Goal: Transaction & Acquisition: Subscribe to service/newsletter

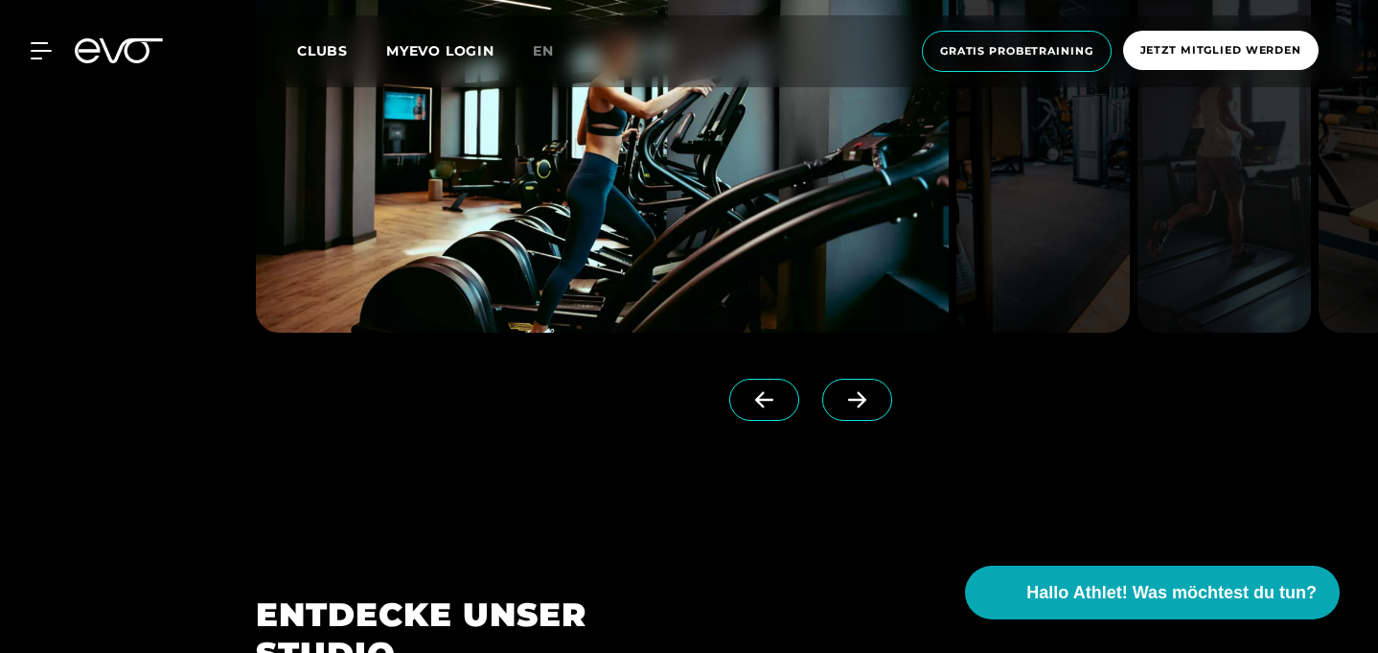
scroll to position [1663, 0]
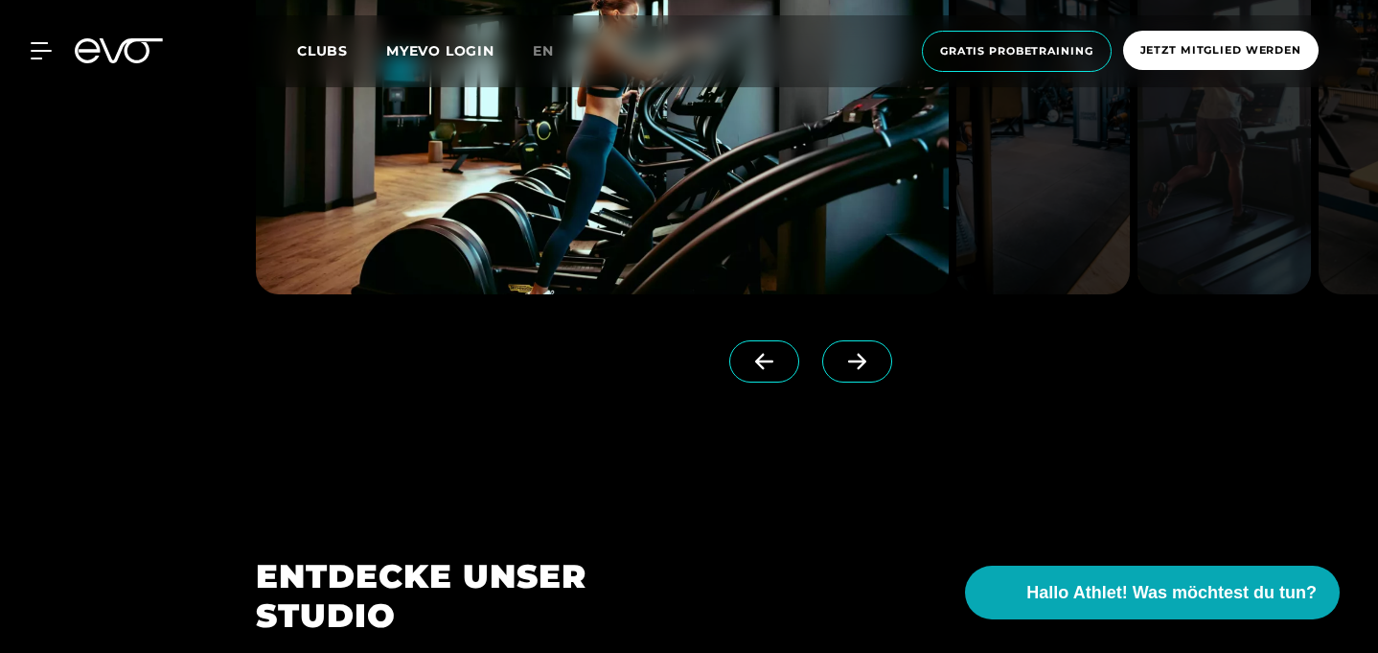
click at [312, 57] on span "Clubs" at bounding box center [322, 50] width 51 height 17
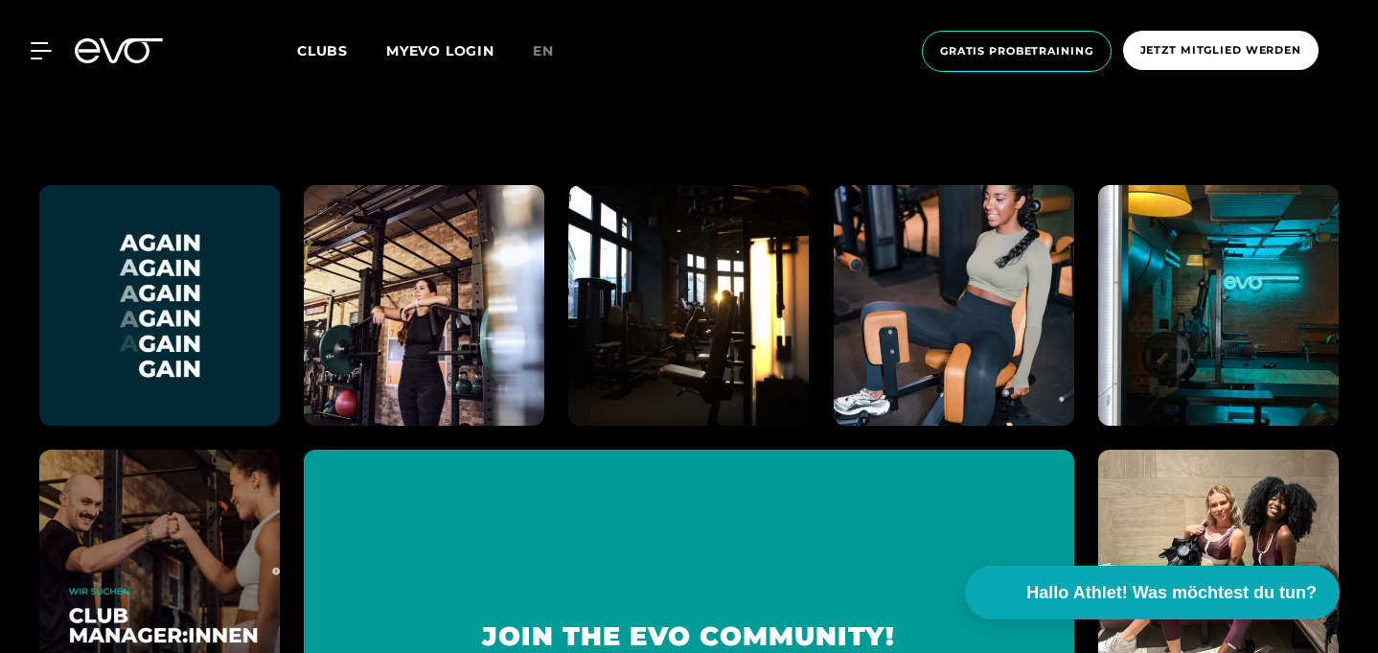
scroll to position [7898, 0]
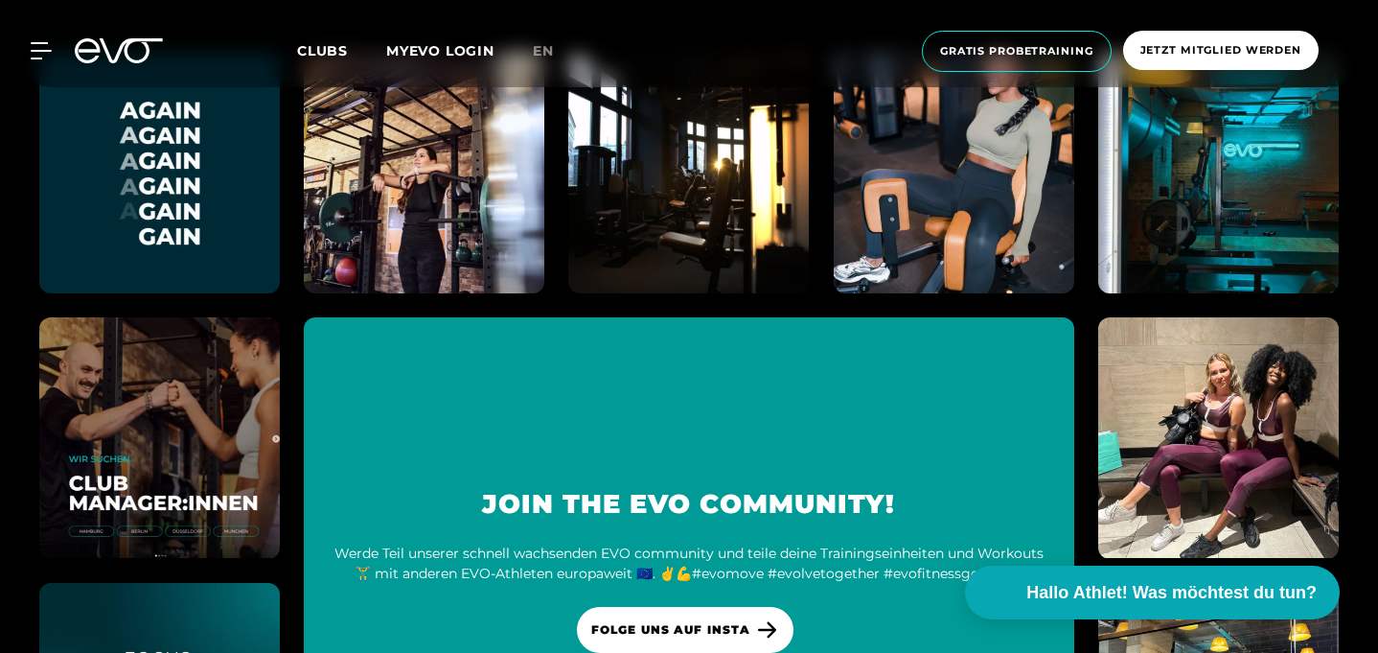
click at [54, 50] on div "MyEVO Login Über EVO Mitgliedschaften Probetraining TAGESPASS EVO Studios [GEOG…" at bounding box center [29, 50] width 67 height 17
click at [35, 45] on icon at bounding box center [45, 50] width 28 height 17
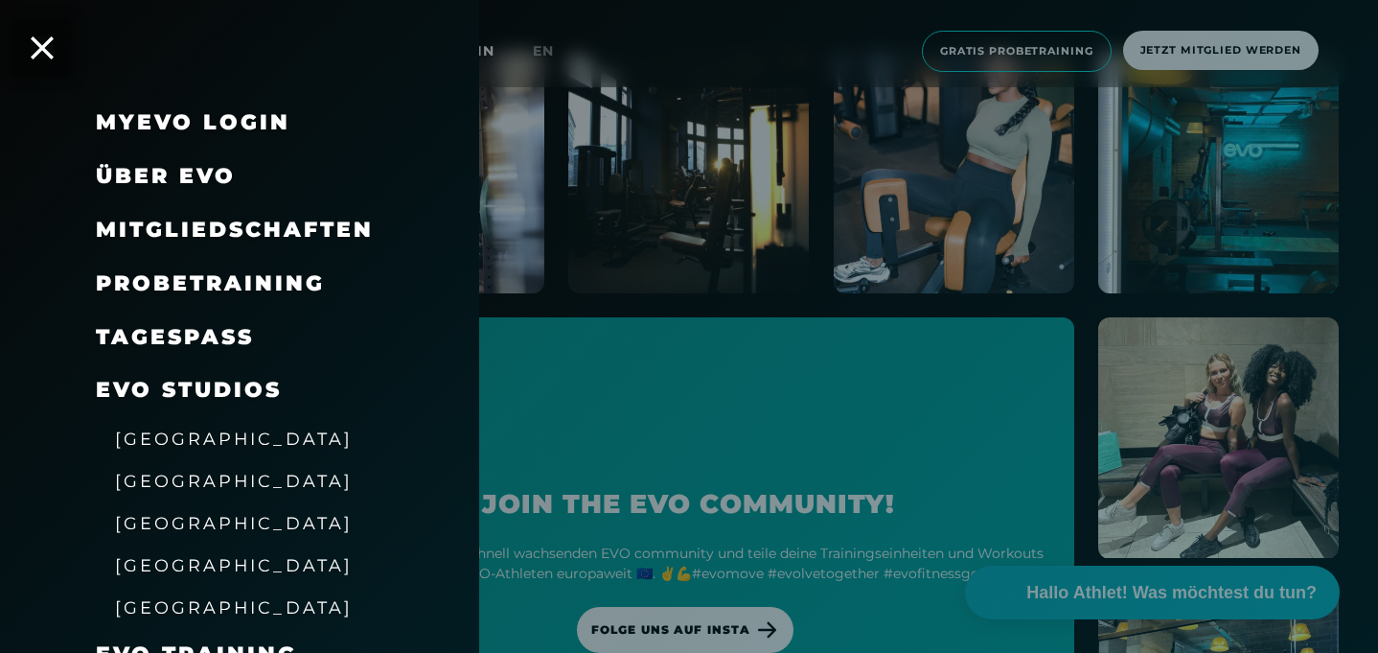
click at [176, 231] on span "Mitgliedschaften" at bounding box center [235, 230] width 278 height 26
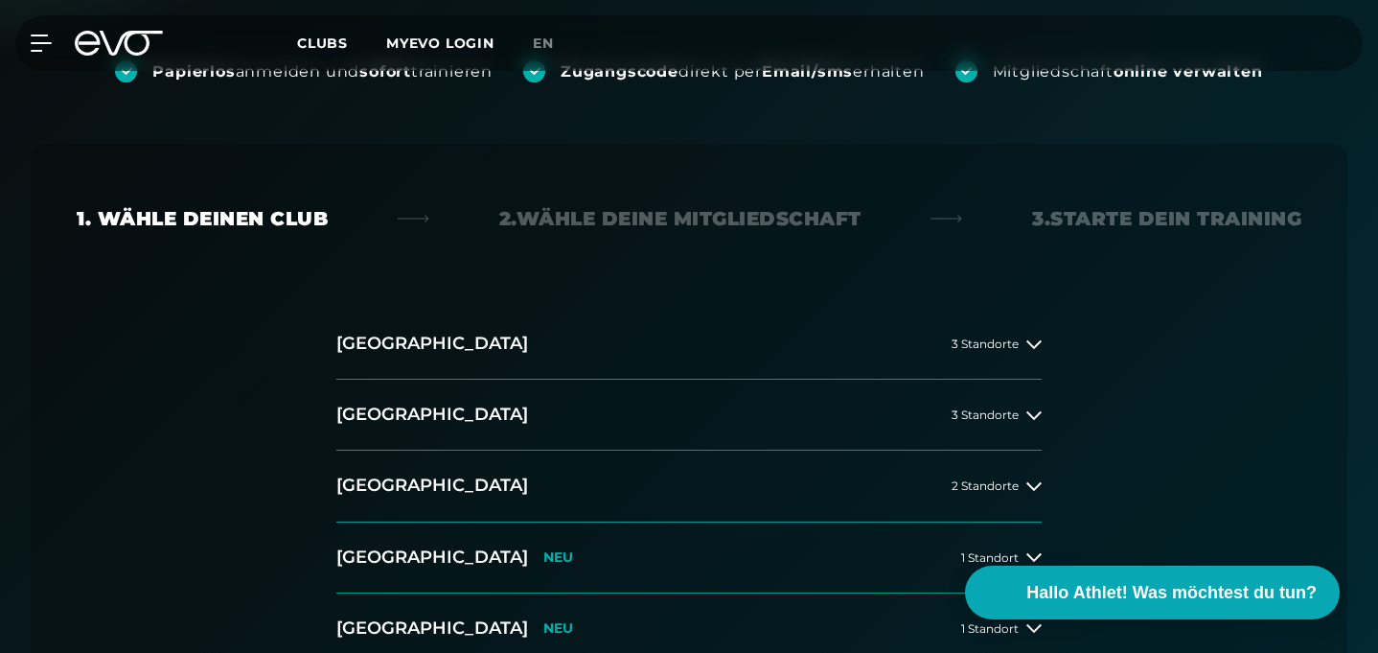
scroll to position [357, 0]
click at [436, 379] on button "[GEOGRAPHIC_DATA] 3 Standorte" at bounding box center [688, 414] width 705 height 71
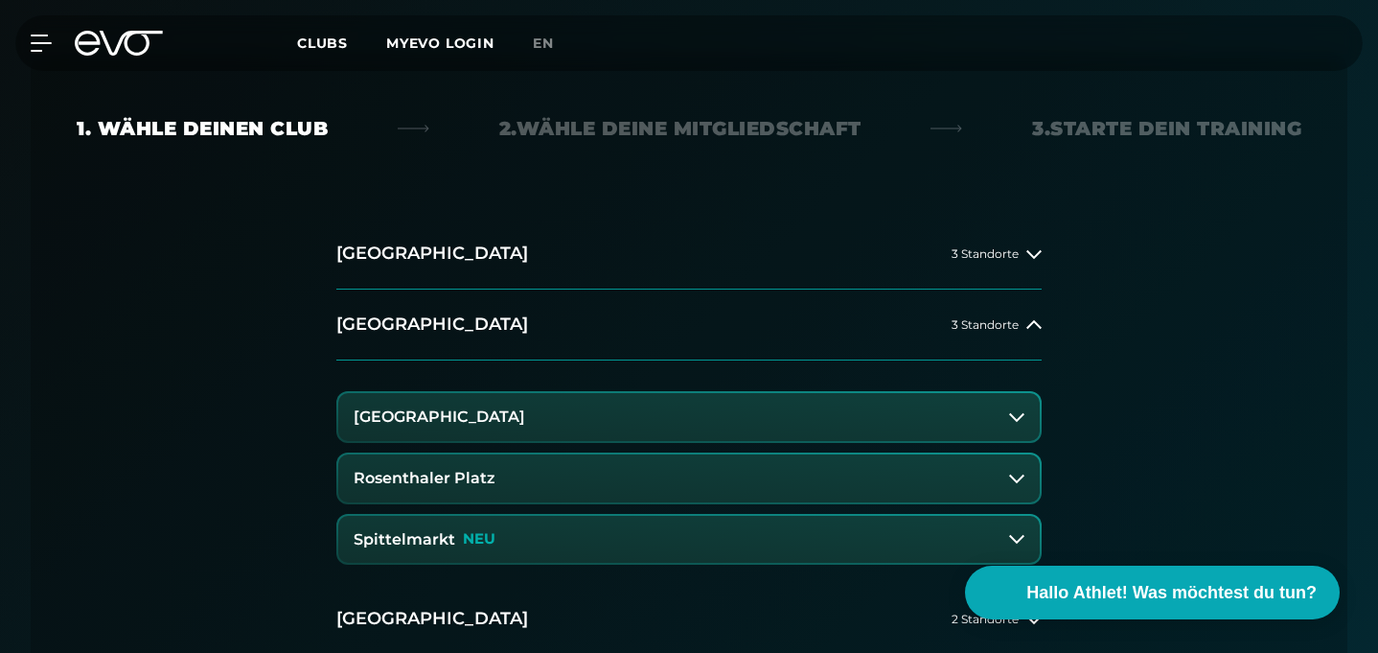
scroll to position [450, 0]
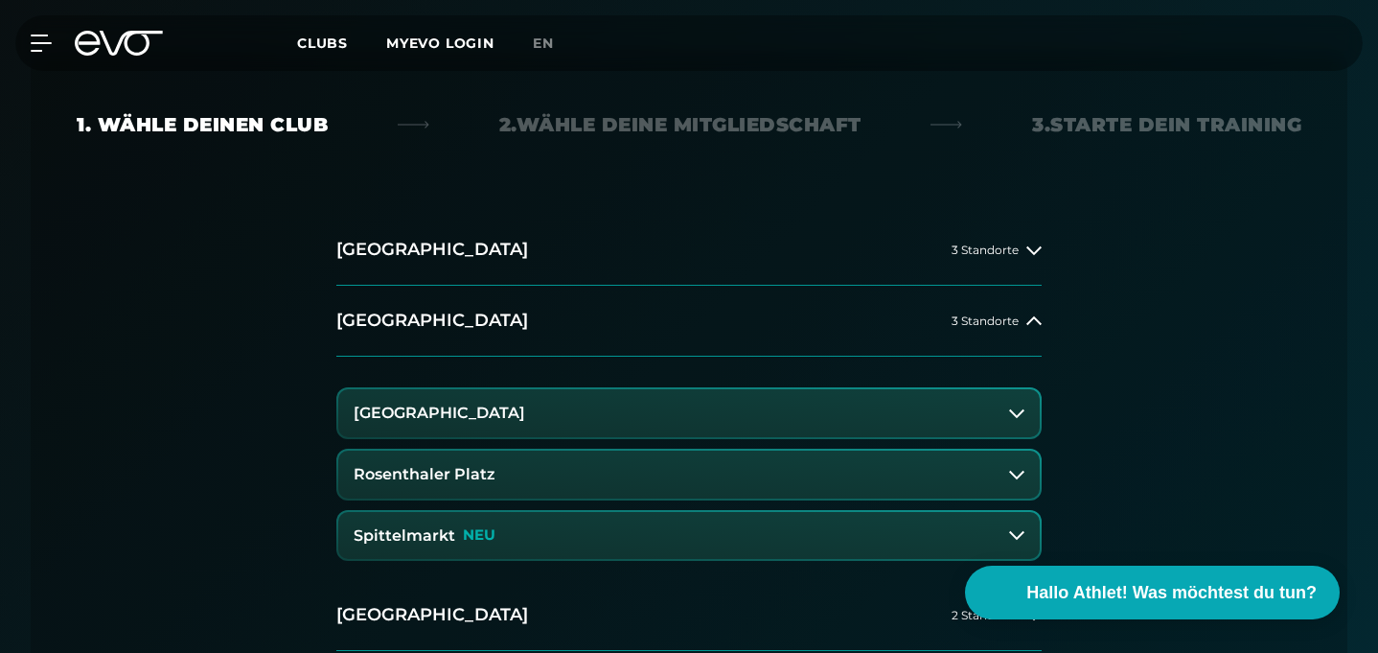
click at [449, 450] on button "Rosenthaler Platz" at bounding box center [689, 474] width 702 height 48
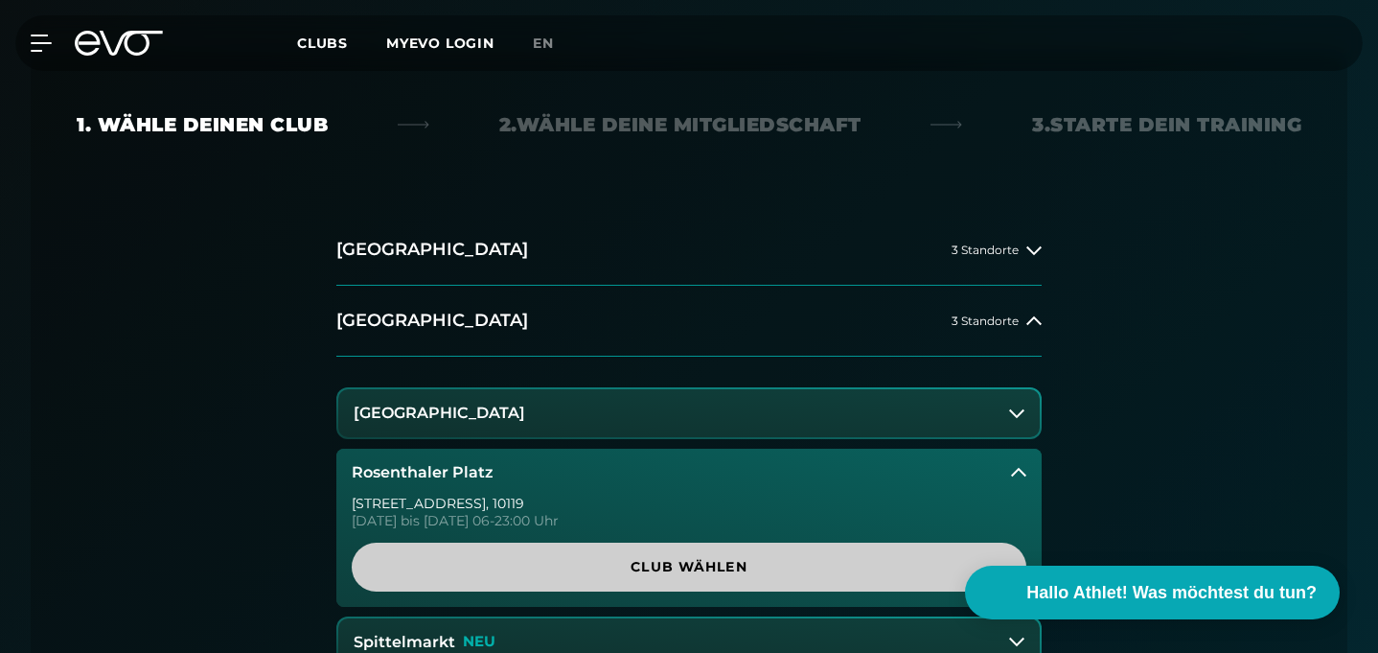
click at [541, 557] on span "Club wählen" at bounding box center [689, 567] width 629 height 20
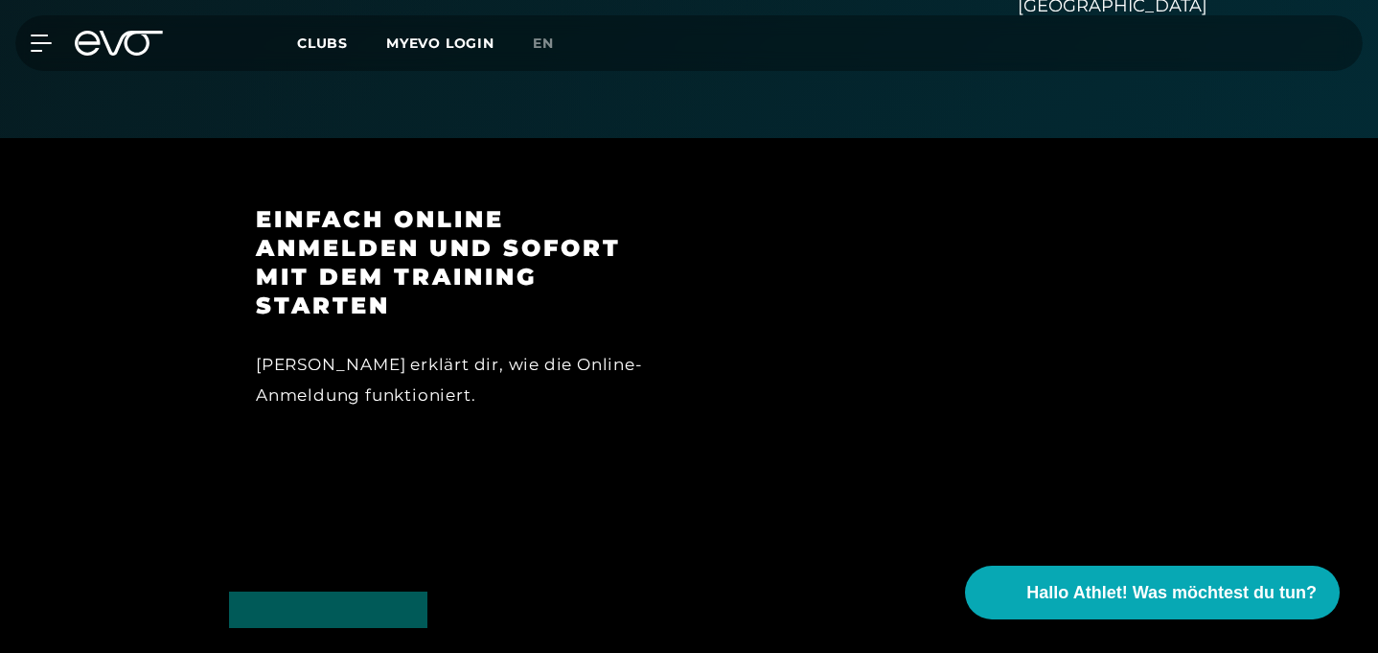
scroll to position [1874, 0]
